Goal: Use online tool/utility: Use online tool/utility

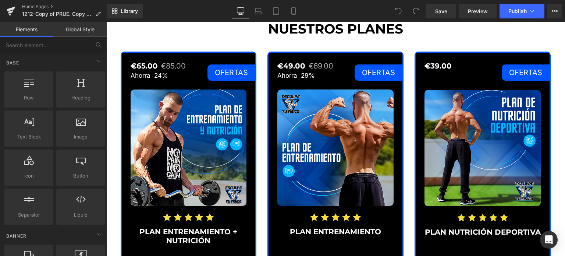
scroll to position [957, 0]
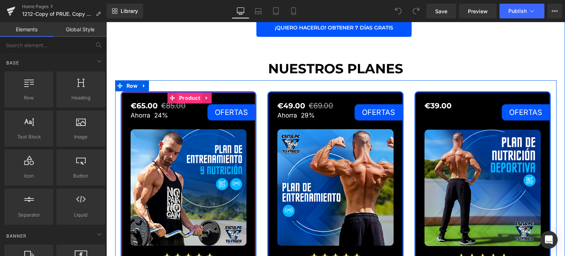
click at [183, 99] on span "Product" at bounding box center [189, 97] width 25 height 11
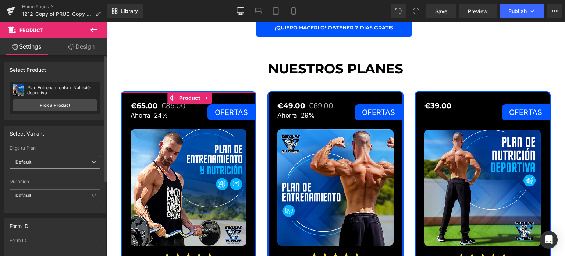
click at [71, 160] on span "Default" at bounding box center [55, 162] width 91 height 13
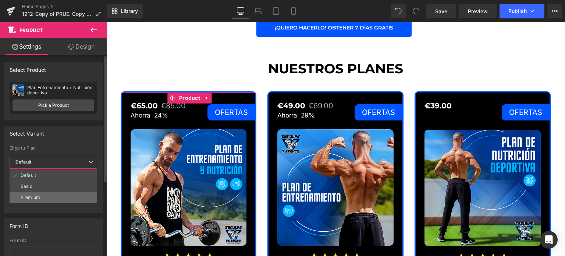
click at [53, 192] on li "Premium" at bounding box center [54, 197] width 88 height 11
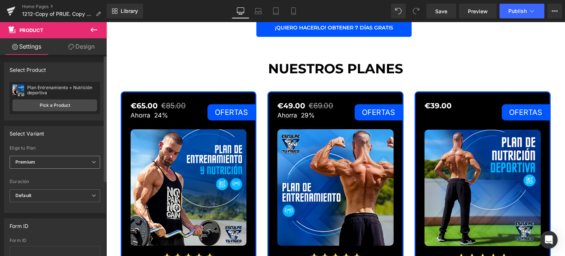
click at [53, 192] on span "Default" at bounding box center [55, 195] width 91 height 13
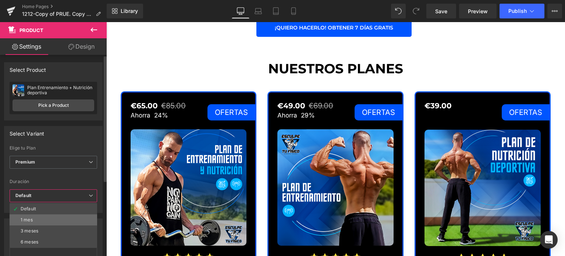
click at [43, 214] on li "1 mes" at bounding box center [54, 219] width 88 height 11
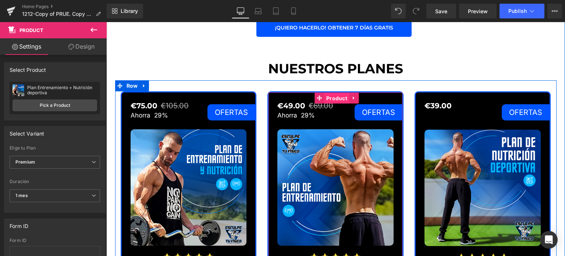
click at [327, 99] on span "Product" at bounding box center [337, 98] width 25 height 11
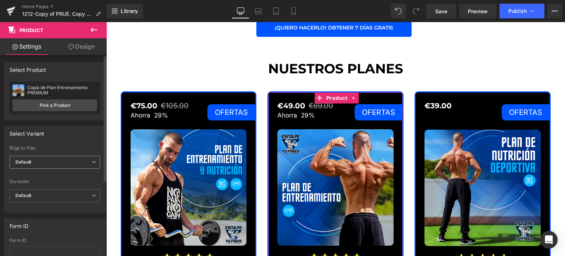
click at [27, 164] on b "Default" at bounding box center [23, 162] width 16 height 6
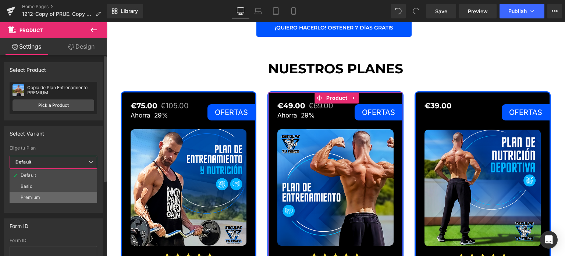
click at [29, 195] on div "Premium" at bounding box center [31, 197] width 20 height 5
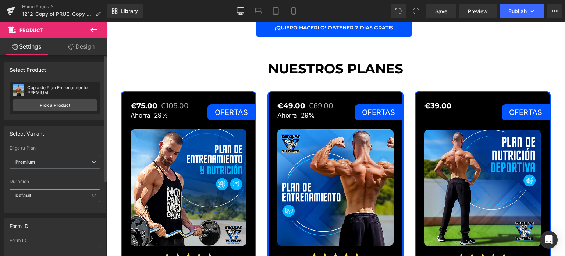
click at [30, 196] on b "Default" at bounding box center [23, 196] width 16 height 6
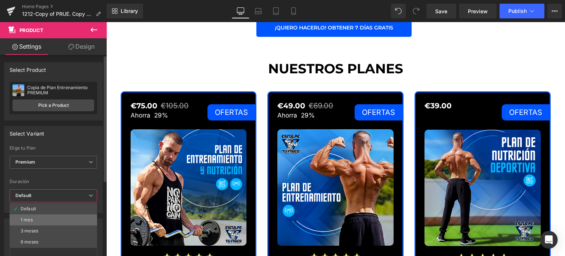
click at [32, 217] on div "1 mes" at bounding box center [27, 219] width 12 height 5
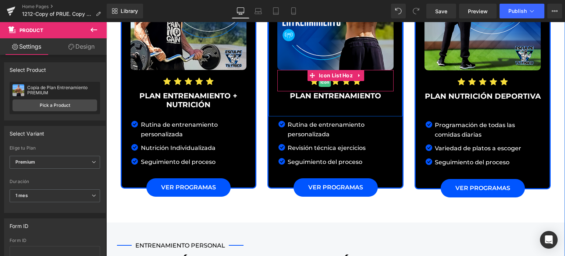
scroll to position [1178, 0]
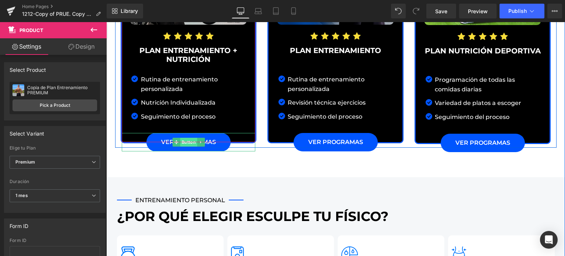
click at [184, 142] on span "Button" at bounding box center [188, 142] width 17 height 9
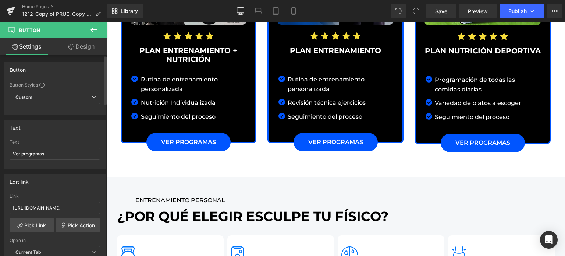
scroll to position [37, 0]
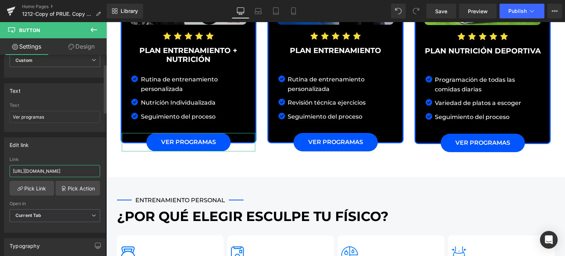
click at [77, 169] on input "[URL][DOMAIN_NAME]" at bounding box center [55, 171] width 91 height 12
paste input "[URL][DOMAIN_NAME]"
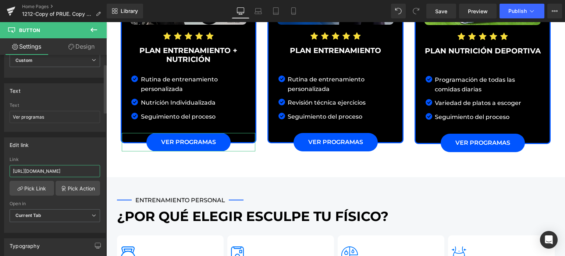
scroll to position [0, 143]
type input "[URL][DOMAIN_NAME]"
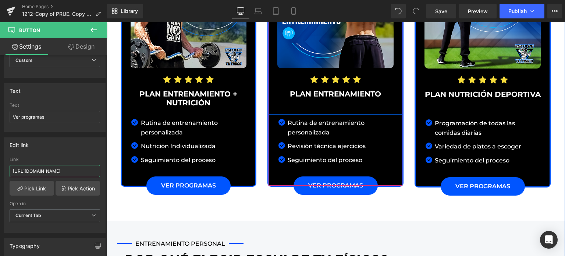
scroll to position [1141, 0]
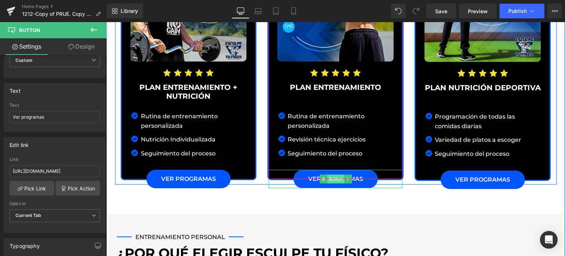
click at [330, 180] on span "Button" at bounding box center [336, 178] width 17 height 9
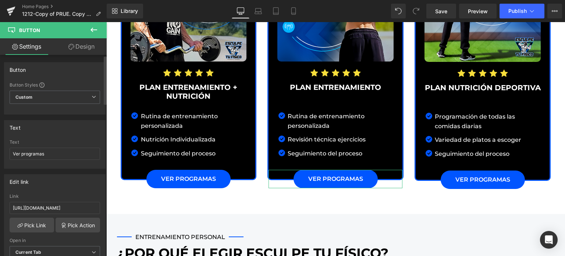
scroll to position [37, 0]
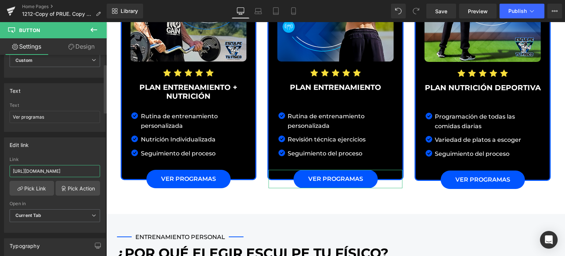
click at [62, 171] on input "[URL][DOMAIN_NAME]" at bounding box center [55, 171] width 91 height 12
paste input "[URL][DOMAIN_NAME]"
type input "[URL][DOMAIN_NAME]"
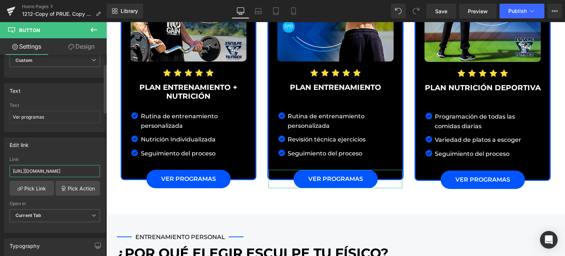
scroll to position [0, 115]
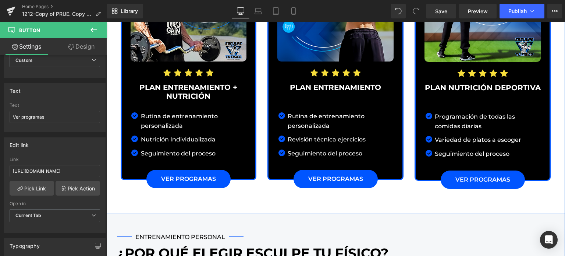
click at [109, 164] on div "NUESTROS PLANES Heading Row €75.00 €105.00 Ahorra 29% (P) Price OFERTAS Heading" at bounding box center [335, 28] width 459 height 311
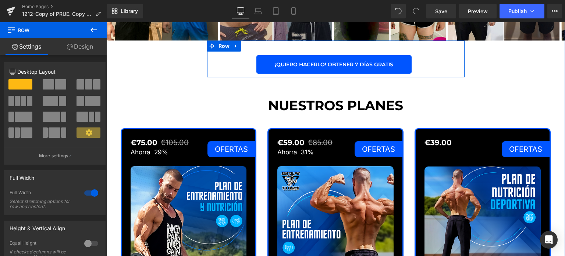
scroll to position [773, 0]
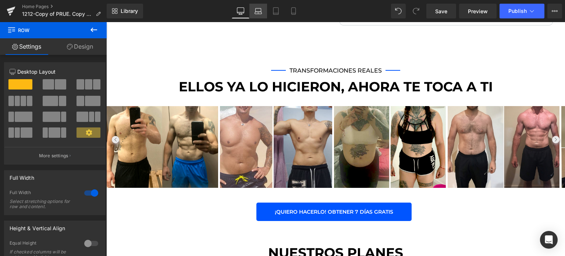
click at [257, 11] on icon at bounding box center [258, 10] width 7 height 7
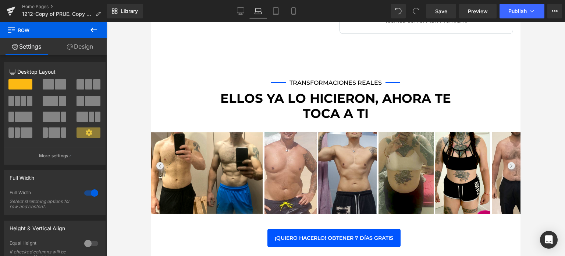
scroll to position [940, 0]
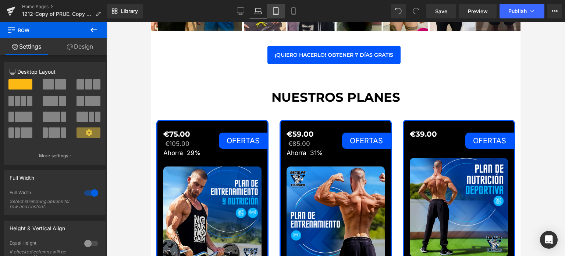
click at [273, 8] on icon at bounding box center [275, 10] width 7 height 7
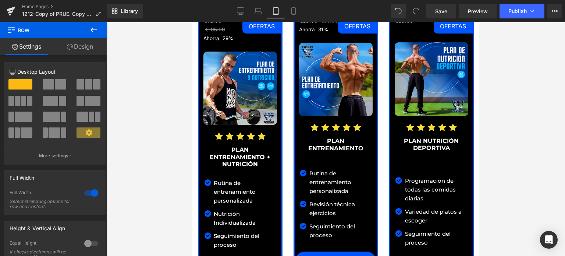
scroll to position [830, 0]
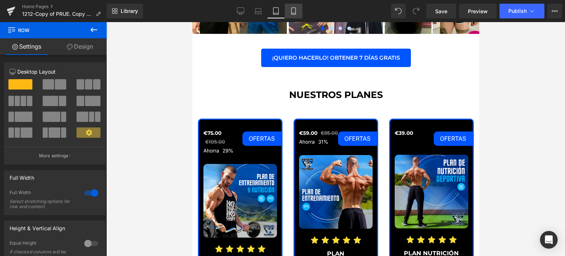
click at [297, 11] on icon at bounding box center [293, 10] width 7 height 7
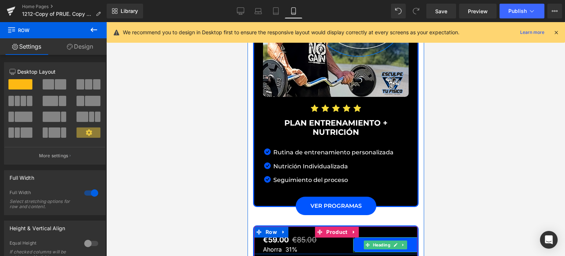
scroll to position [1478, 0]
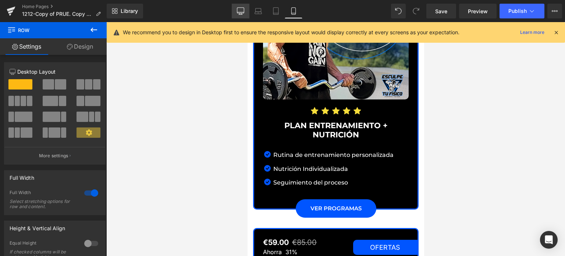
click at [249, 11] on link "Desktop" at bounding box center [241, 11] width 18 height 15
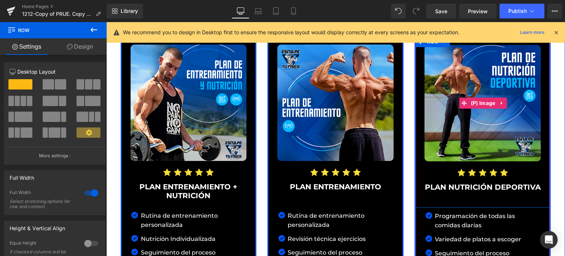
scroll to position [1149, 0]
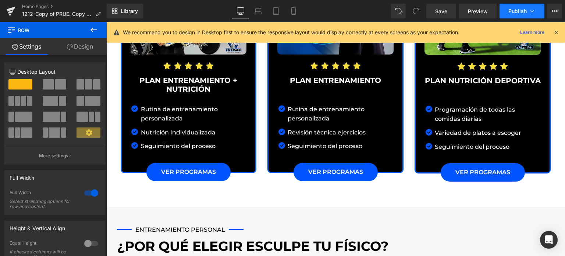
click at [514, 8] on span "Publish" at bounding box center [518, 11] width 18 height 6
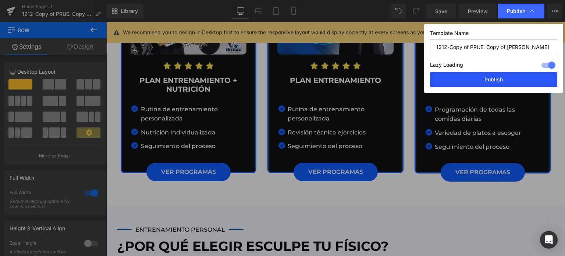
click at [490, 81] on button "Publish" at bounding box center [493, 79] width 127 height 15
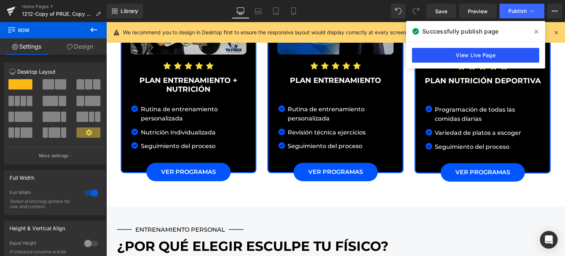
click at [491, 57] on link "View Live Page" at bounding box center [475, 55] width 127 height 15
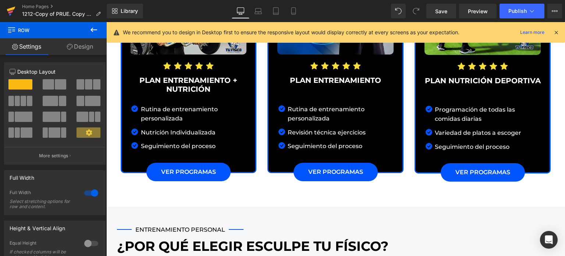
click at [9, 10] on icon at bounding box center [11, 9] width 8 height 5
